Goal: Transaction & Acquisition: Purchase product/service

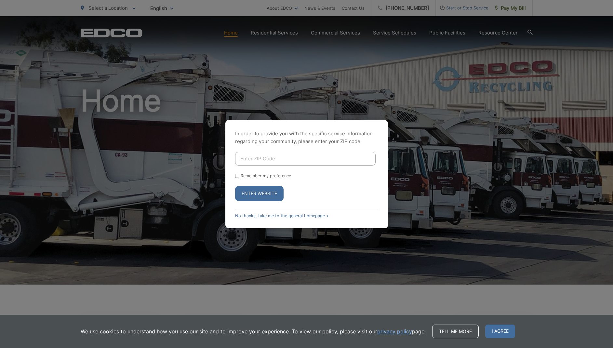
click at [287, 161] on input "Enter ZIP Code" at bounding box center [305, 159] width 141 height 14
type input "92064"
click at [265, 195] on button "Enter Website" at bounding box center [259, 193] width 48 height 15
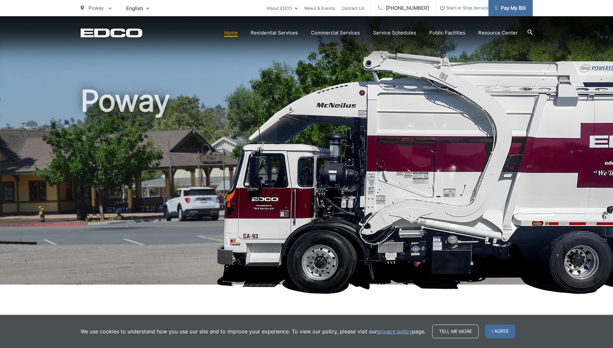
click at [506, 12] on link "Pay My Bill" at bounding box center [511, 8] width 44 height 16
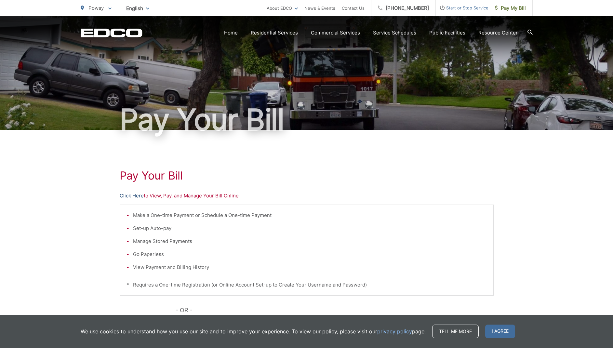
click at [137, 195] on link "Click Here" at bounding box center [132, 196] width 24 height 8
